Goal: Task Accomplishment & Management: Complete application form

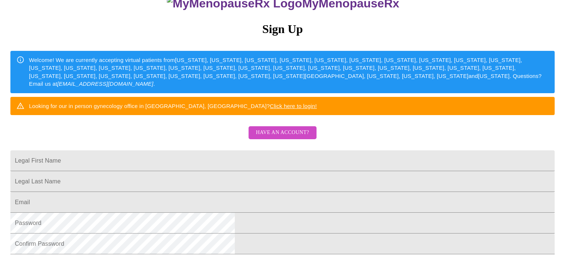
scroll to position [78, 0]
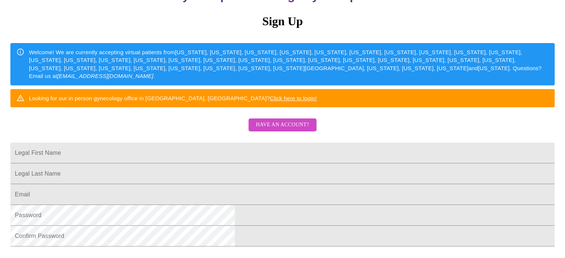
click at [294, 130] on span "Have an account?" at bounding box center [282, 124] width 53 height 9
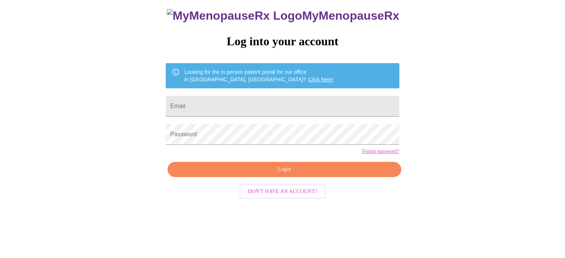
scroll to position [14, 0]
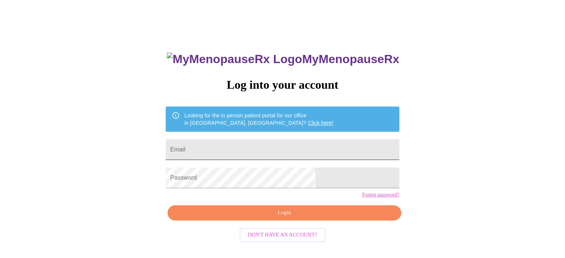
click at [337, 148] on input "Email" at bounding box center [282, 149] width 233 height 21
type input "[EMAIL_ADDRESS][DOMAIN_NAME]"
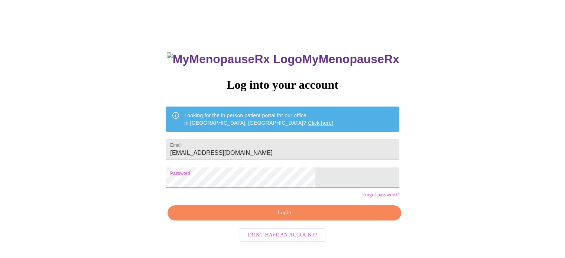
click at [290, 218] on span "Login" at bounding box center [284, 213] width 216 height 9
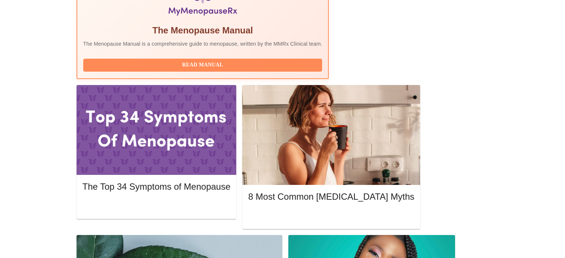
scroll to position [277, 0]
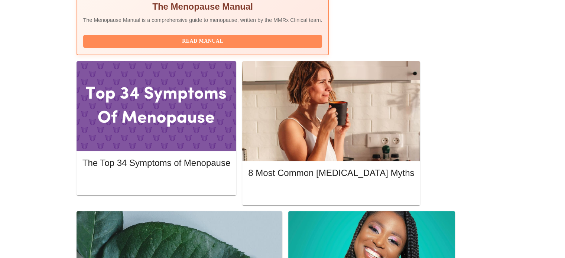
scroll to position [302, 0]
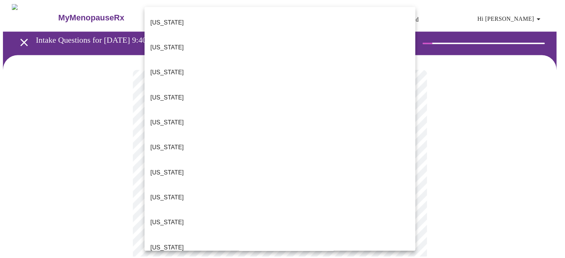
scroll to position [7, 0]
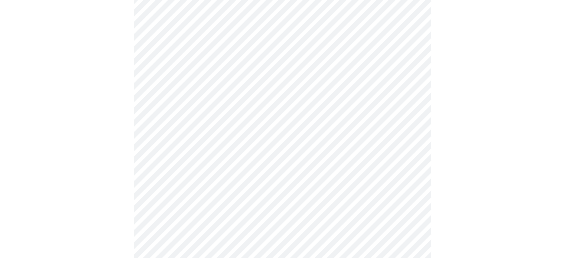
scroll to position [75, 0]
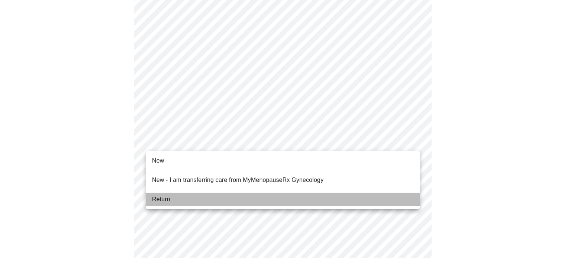
click at [189, 193] on li "Return" at bounding box center [283, 199] width 274 height 13
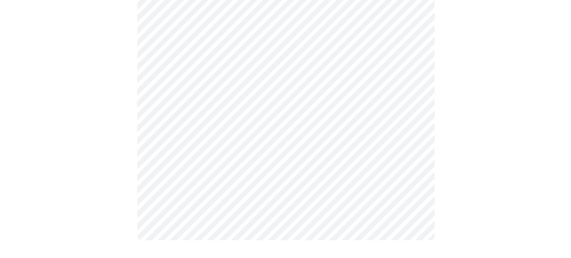
scroll to position [0, 0]
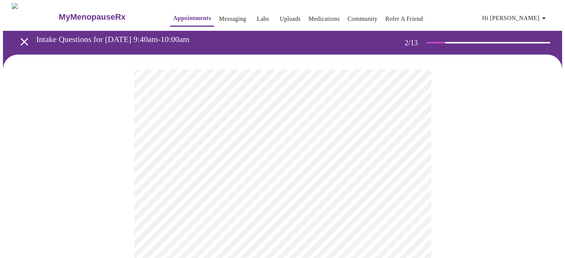
click at [398, 150] on body "MyMenopauseRx Appointments Messaging Labs Uploads Medications Community Refer a…" at bounding box center [282, 260] width 559 height 515
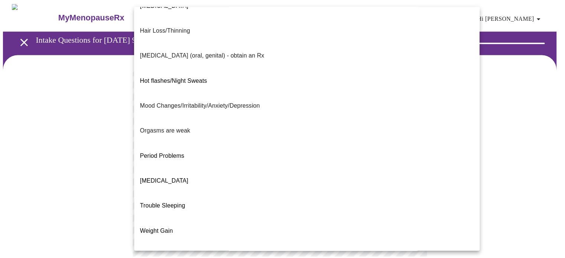
scroll to position [98, 0]
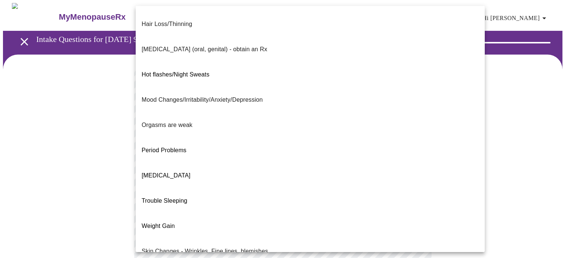
click at [179, 214] on li "Weight Gain" at bounding box center [310, 226] width 349 height 25
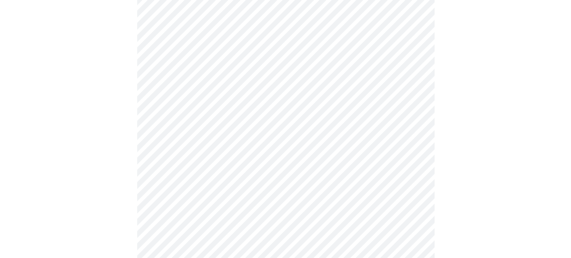
scroll to position [85, 0]
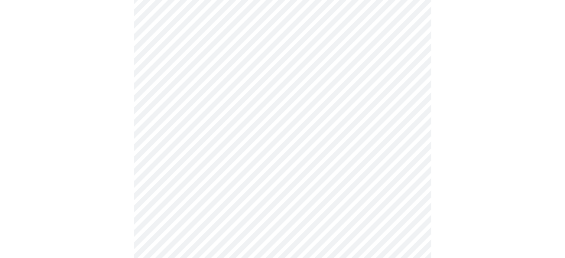
click at [386, 137] on body "MyMenopauseRx Appointments Messaging Labs Uploads Medications Community Refer a…" at bounding box center [282, 173] width 559 height 511
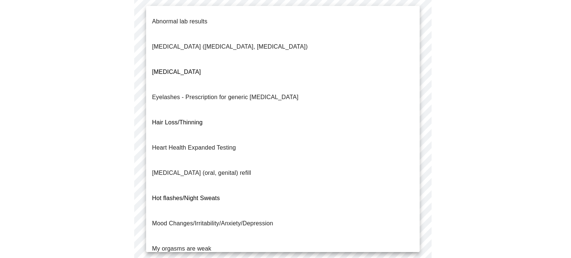
click at [468, 130] on div at bounding box center [285, 129] width 571 height 258
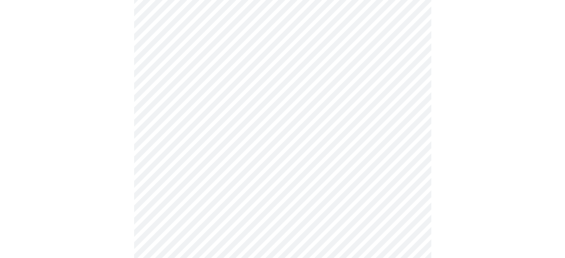
click at [368, 139] on body "MyMenopauseRx Appointments Messaging Labs Uploads Medications Community Refer a…" at bounding box center [282, 173] width 559 height 511
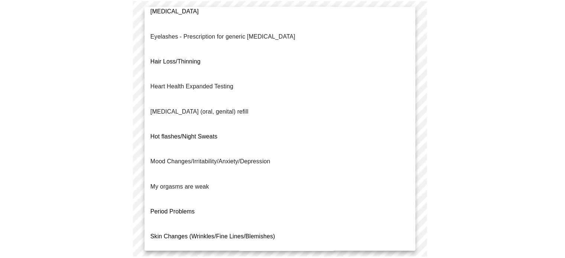
scroll to position [88, 0]
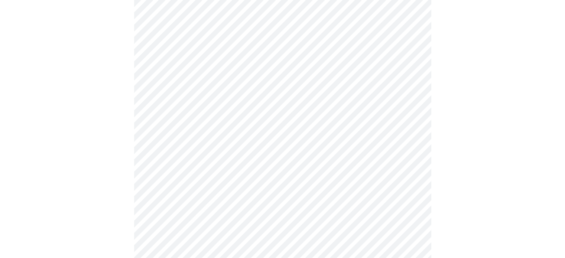
scroll to position [137, 0]
click at [382, 159] on body "MyMenopauseRx Appointments Messaging Labs Uploads Medications Community Refer a…" at bounding box center [282, 119] width 559 height 507
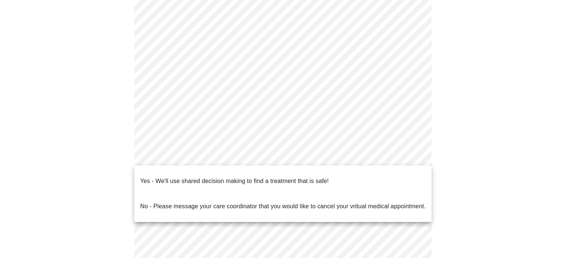
click at [383, 176] on li "Yes - We'll use shared decision making to find a treatment that is safe!" at bounding box center [282, 181] width 297 height 25
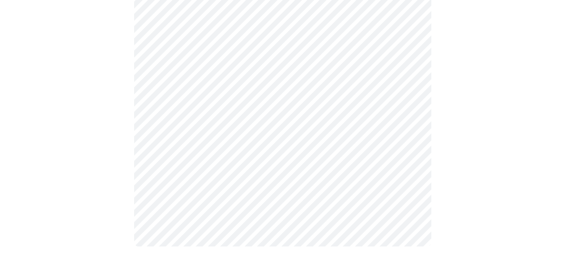
scroll to position [0, 0]
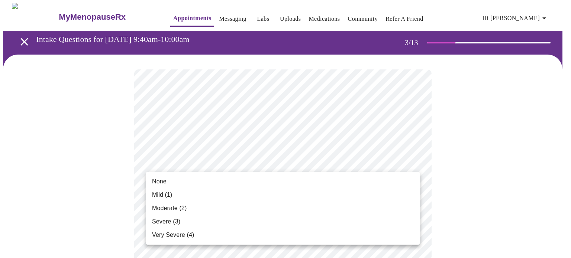
click at [198, 193] on li "Mild (1)" at bounding box center [283, 194] width 274 height 13
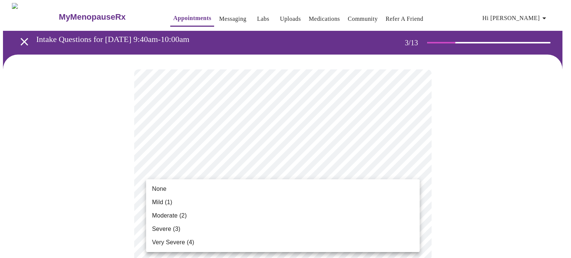
click at [210, 189] on li "None" at bounding box center [283, 188] width 274 height 13
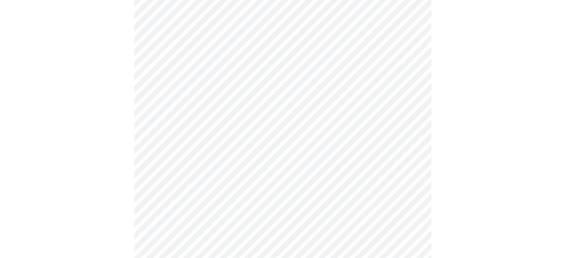
scroll to position [217, 0]
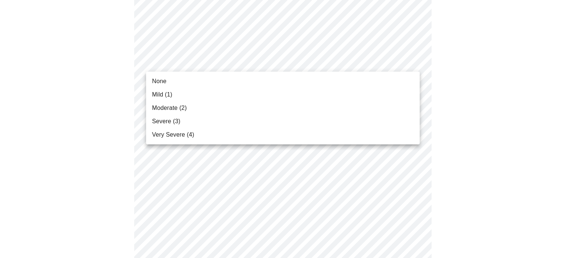
click at [231, 125] on li "Severe (3)" at bounding box center [283, 121] width 274 height 13
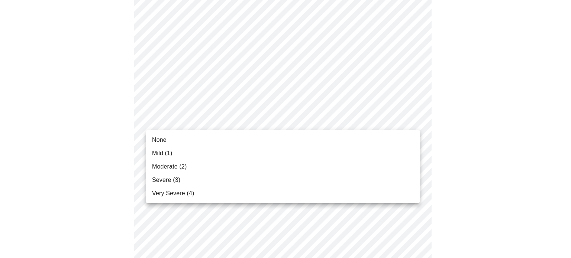
click at [219, 169] on li "Moderate (2)" at bounding box center [283, 166] width 274 height 13
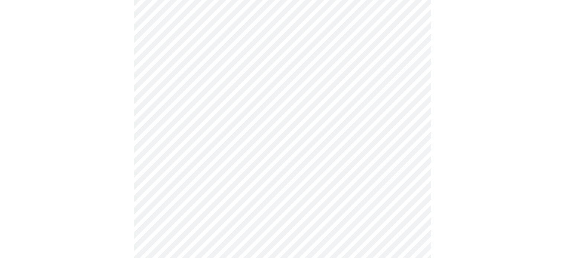
click at [381, 171] on body "MyMenopauseRx Appointments Messaging Labs Uploads Medications Community Refer a…" at bounding box center [282, 259] width 559 height 947
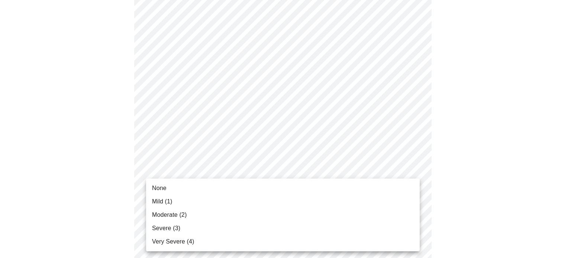
click at [223, 214] on li "Moderate (2)" at bounding box center [283, 215] width 274 height 13
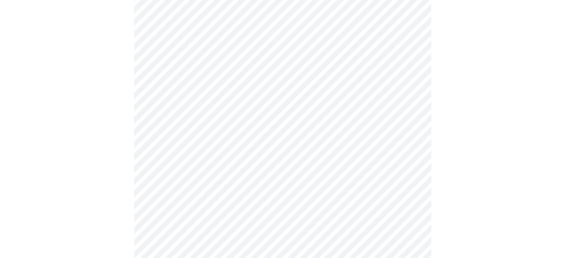
scroll to position [300, 0]
click at [356, 137] on body "MyMenopauseRx Appointments Messaging Labs Uploads Medications Community Refer a…" at bounding box center [282, 171] width 559 height 936
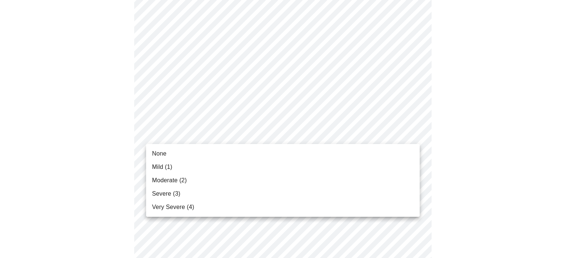
click at [224, 185] on li "Moderate (2)" at bounding box center [283, 180] width 274 height 13
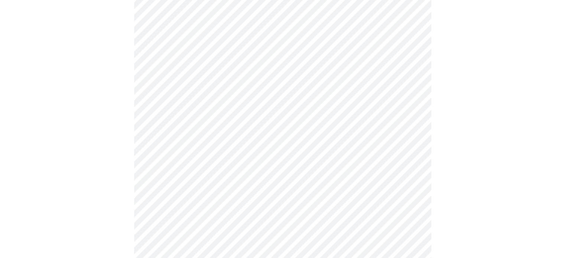
click at [390, 197] on body "MyMenopauseRx Appointments Messaging Labs Uploads Medications Community Refer a…" at bounding box center [282, 166] width 559 height 926
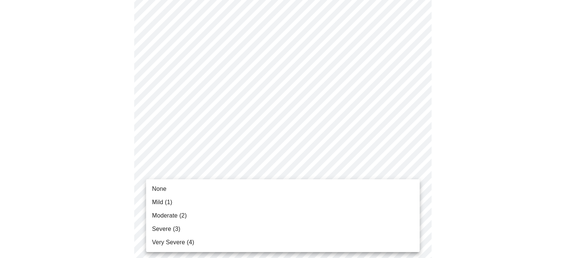
click at [219, 220] on li "Moderate (2)" at bounding box center [283, 215] width 274 height 13
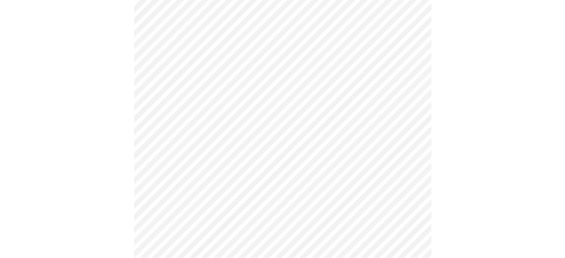
scroll to position [413, 0]
click at [365, 140] on body "MyMenopauseRx Appointments Messaging Labs Uploads Medications Community Refer a…" at bounding box center [282, 47] width 559 height 915
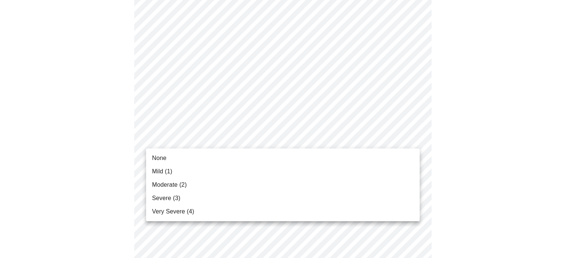
click at [288, 175] on li "Mild (1)" at bounding box center [283, 171] width 274 height 13
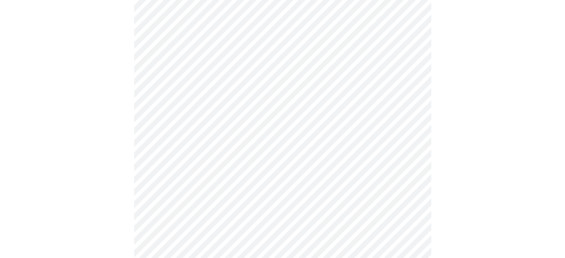
scroll to position [470, 0]
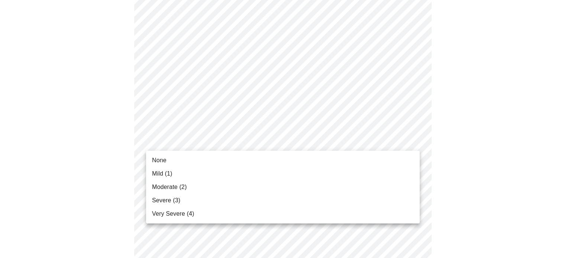
click at [279, 180] on li "Mild (1)" at bounding box center [283, 173] width 274 height 13
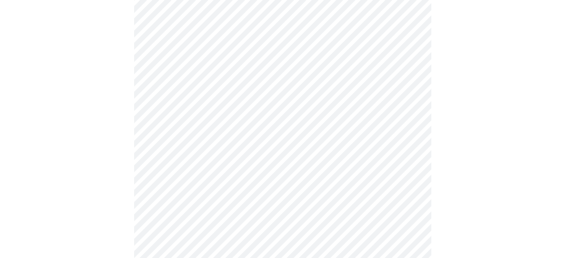
scroll to position [534, 0]
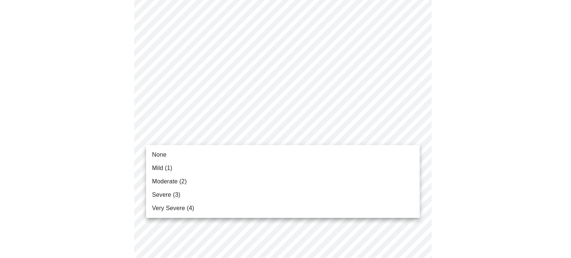
click at [291, 173] on li "Mild (1)" at bounding box center [283, 168] width 274 height 13
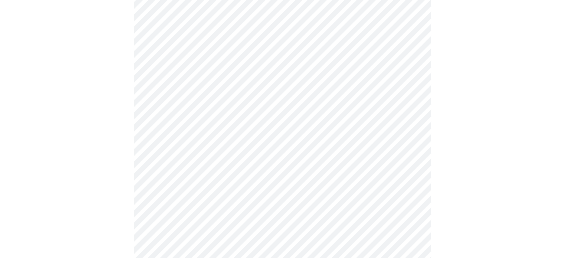
scroll to position [574, 0]
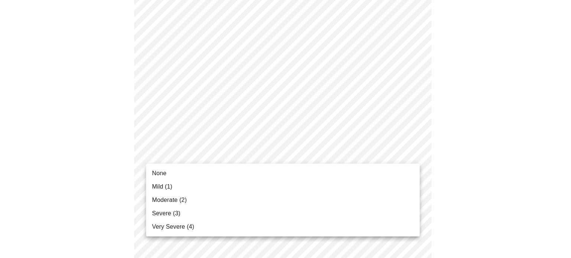
click at [212, 202] on li "Moderate (2)" at bounding box center [283, 200] width 274 height 13
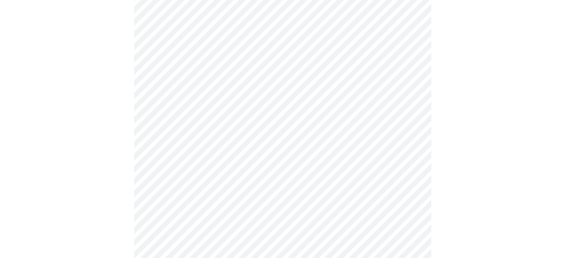
scroll to position [370, 0]
click at [398, 82] on body "MyMenopauseRx Appointments Messaging Labs Uploads Medications Community Refer a…" at bounding box center [282, -1] width 559 height 733
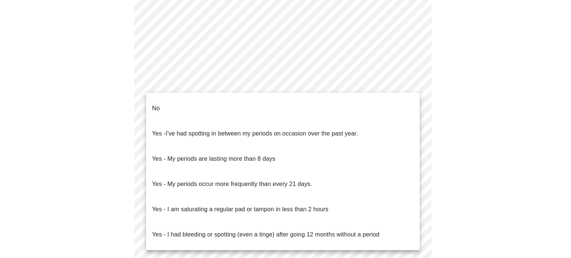
click at [364, 104] on li "No" at bounding box center [283, 108] width 274 height 25
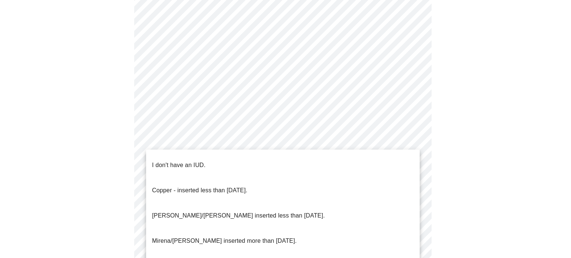
click at [361, 161] on li "I don't have an IUD." at bounding box center [283, 165] width 274 height 25
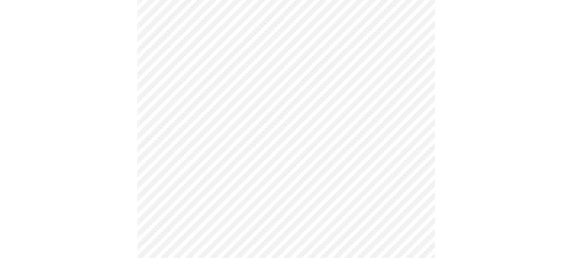
scroll to position [461, 0]
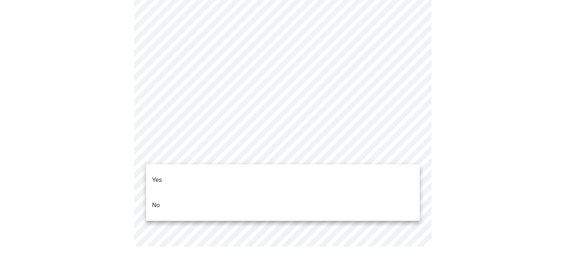
click at [299, 169] on li "Yes" at bounding box center [283, 180] width 274 height 25
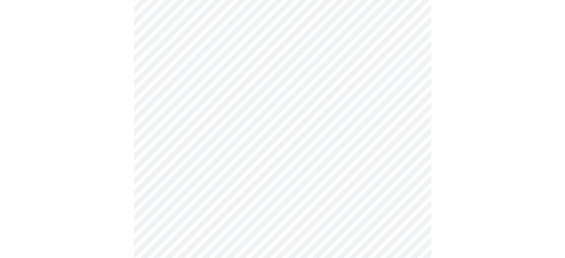
scroll to position [1916, 0]
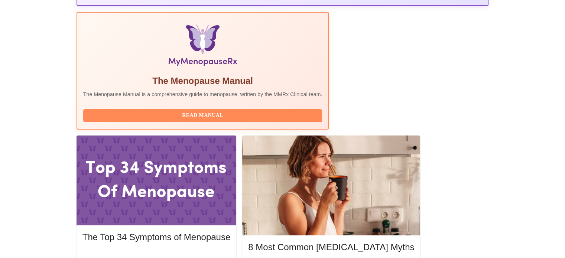
scroll to position [225, 0]
